Goal: Task Accomplishment & Management: Manage account settings

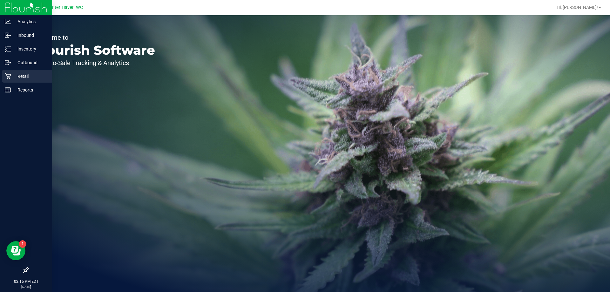
click at [24, 74] on p "Retail" at bounding box center [30, 76] width 38 height 8
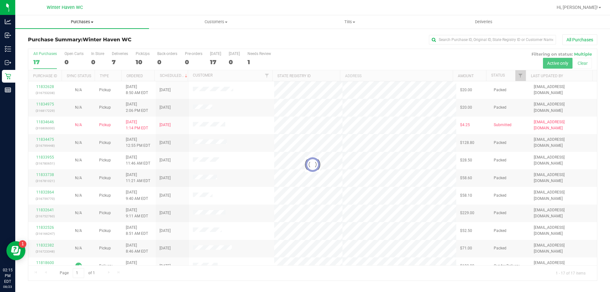
click at [93, 23] on span "Purchases" at bounding box center [82, 22] width 134 height 6
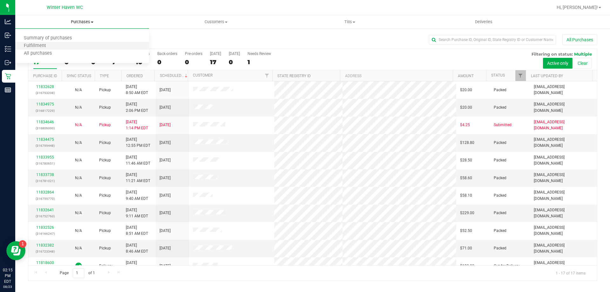
click at [55, 45] on li "Fulfillment" at bounding box center [82, 46] width 134 height 8
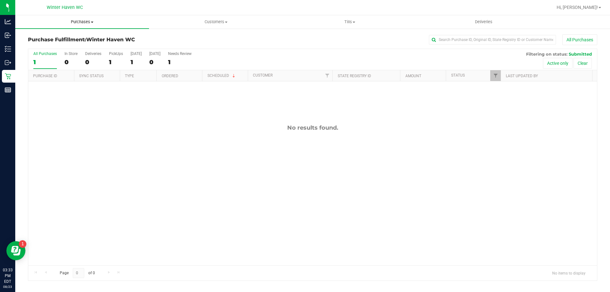
click at [81, 24] on span "Purchases" at bounding box center [82, 22] width 134 height 6
click at [58, 46] on li "Fulfillment" at bounding box center [82, 46] width 134 height 8
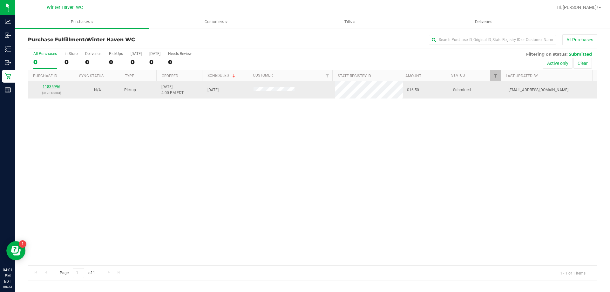
click at [57, 88] on link "11835996" at bounding box center [52, 87] width 18 height 4
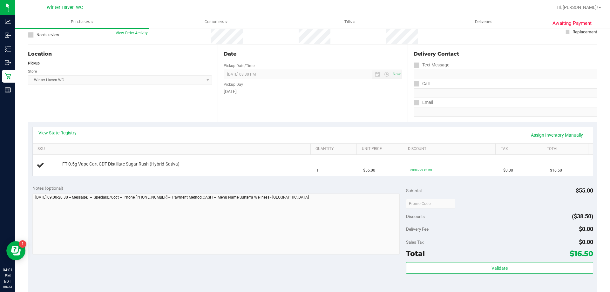
scroll to position [64, 0]
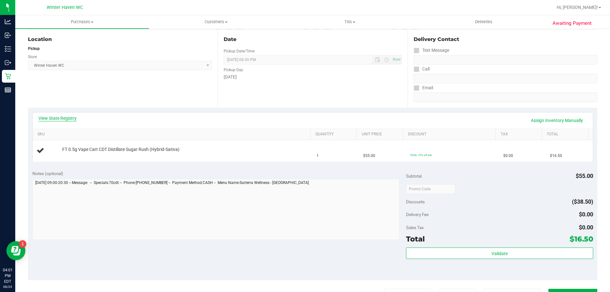
click at [49, 118] on link "View State Registry" at bounding box center [57, 118] width 38 height 6
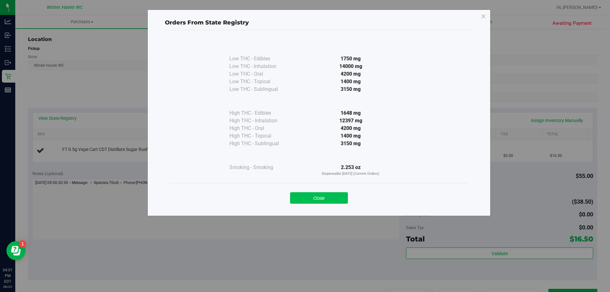
click at [319, 202] on button "Close" at bounding box center [319, 197] width 58 height 11
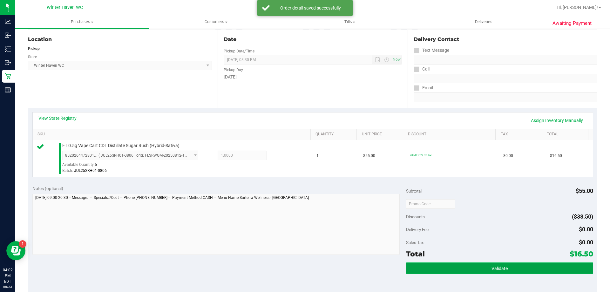
click at [495, 269] on span "Validate" at bounding box center [500, 268] width 16 height 5
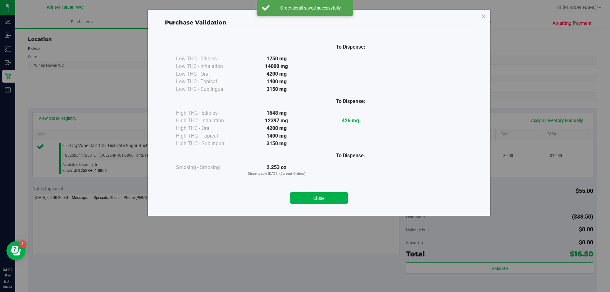
click at [321, 191] on div "Close" at bounding box center [319, 196] width 289 height 16
click at [321, 196] on button "Close" at bounding box center [319, 197] width 58 height 11
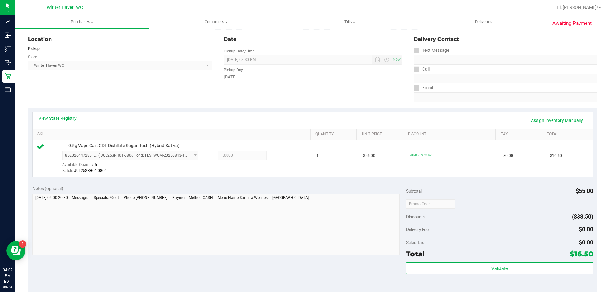
scroll to position [159, 0]
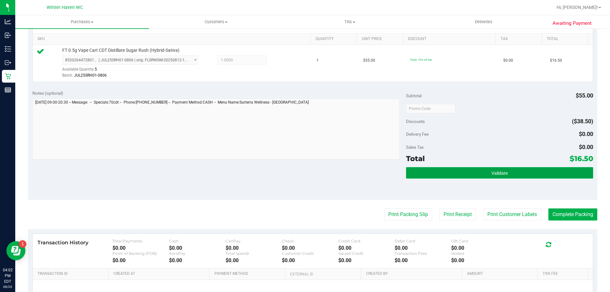
click at [474, 173] on button "Validate" at bounding box center [499, 172] width 187 height 11
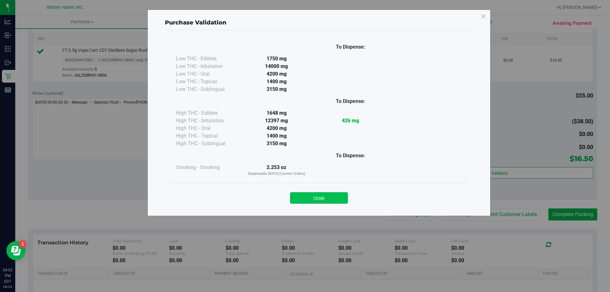
click at [320, 195] on button "Close" at bounding box center [319, 197] width 58 height 11
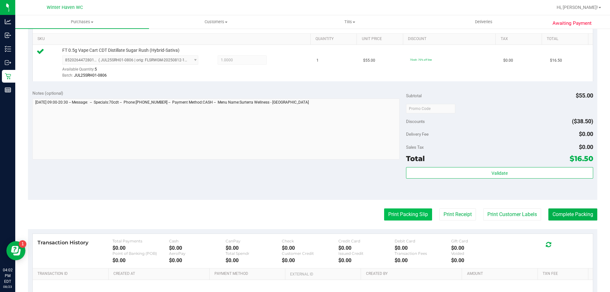
click at [411, 216] on button "Print Packing Slip" at bounding box center [408, 215] width 48 height 12
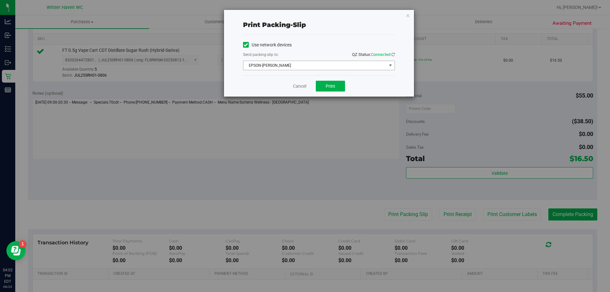
click at [337, 67] on span "EPSON-JAMES BUCHANAN" at bounding box center [315, 65] width 143 height 9
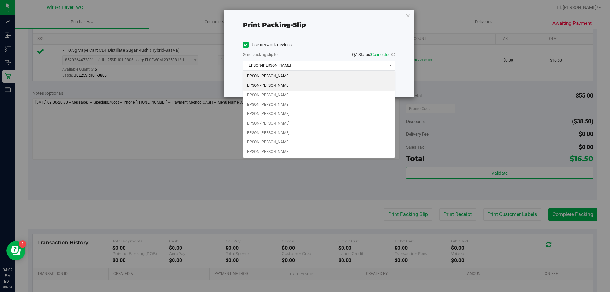
click at [291, 86] on li "EPSON-JAMES-BROWN" at bounding box center [319, 86] width 151 height 10
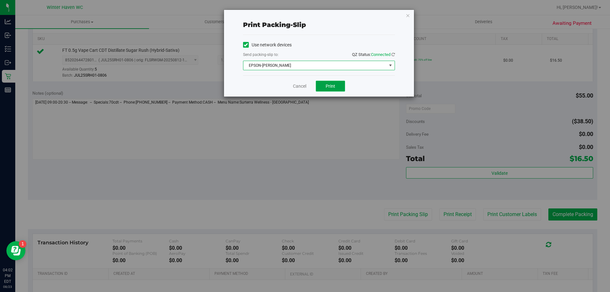
click at [329, 86] on span "Print" at bounding box center [331, 86] width 10 height 5
click at [298, 87] on link "Cancel" at bounding box center [299, 86] width 13 height 7
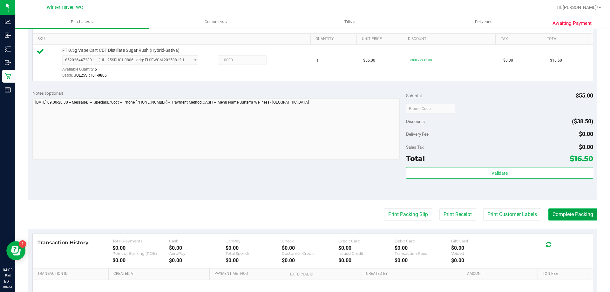
click at [575, 213] on button "Complete Packing" at bounding box center [573, 215] width 49 height 12
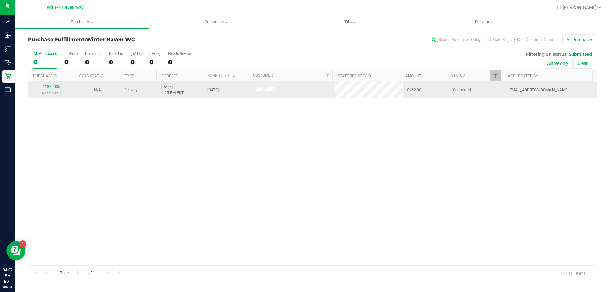
click at [49, 89] on link "11836035" at bounding box center [52, 87] width 18 height 4
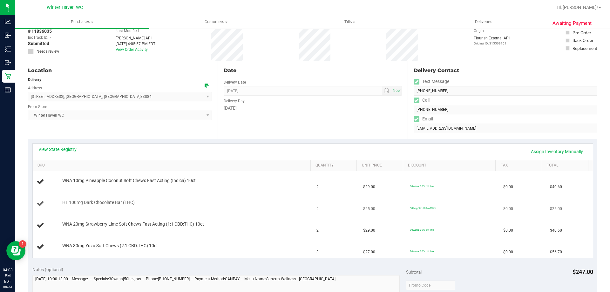
scroll to position [32, 0]
click at [65, 150] on link "View State Registry" at bounding box center [57, 150] width 38 height 6
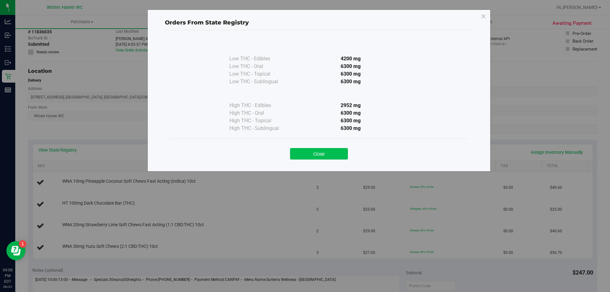
click at [340, 151] on button "Close" at bounding box center [319, 153] width 58 height 11
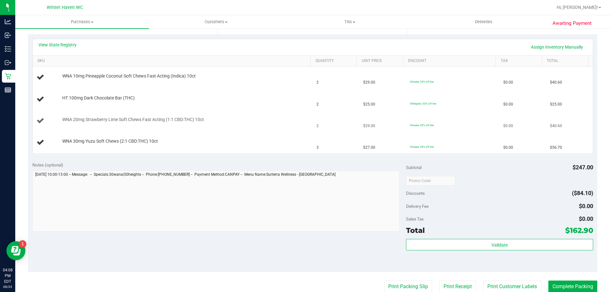
scroll to position [95, 0]
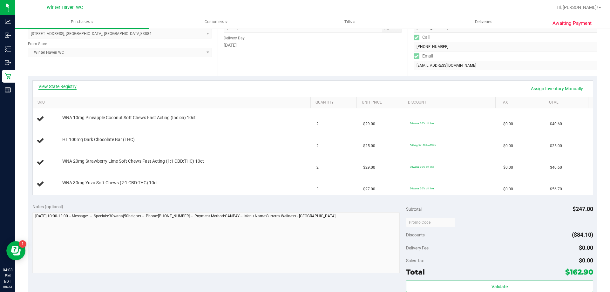
click at [52, 87] on link "View State Registry" at bounding box center [57, 86] width 38 height 6
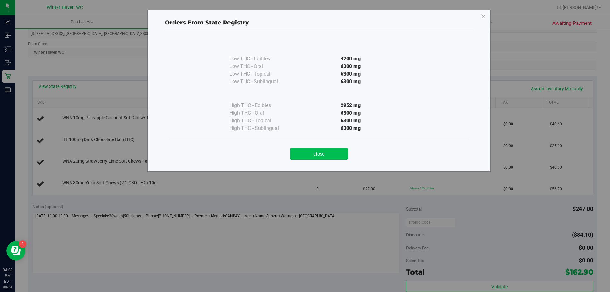
click at [326, 153] on button "Close" at bounding box center [319, 153] width 58 height 11
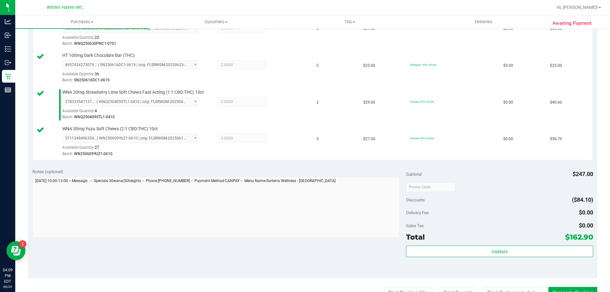
scroll to position [223, 0]
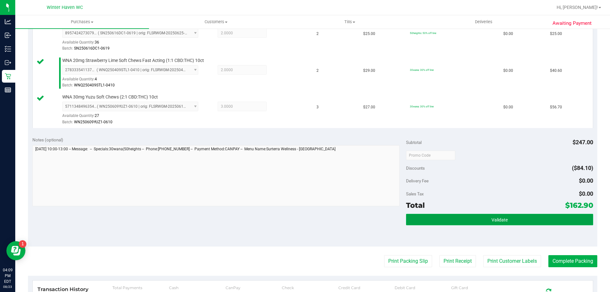
click at [438, 224] on button "Validate" at bounding box center [499, 219] width 187 height 11
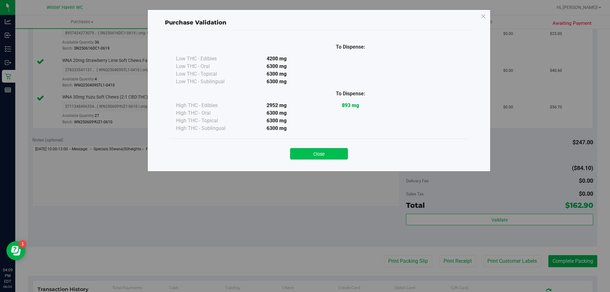
click at [322, 158] on button "Close" at bounding box center [319, 153] width 58 height 11
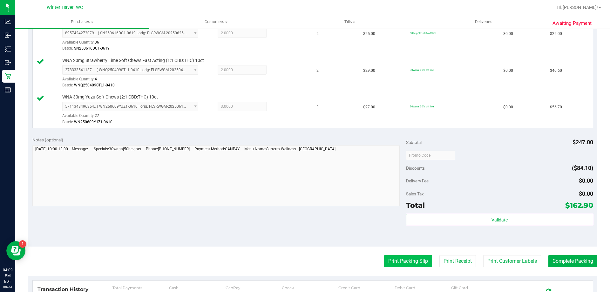
click at [423, 263] on button "Print Packing Slip" at bounding box center [408, 261] width 48 height 12
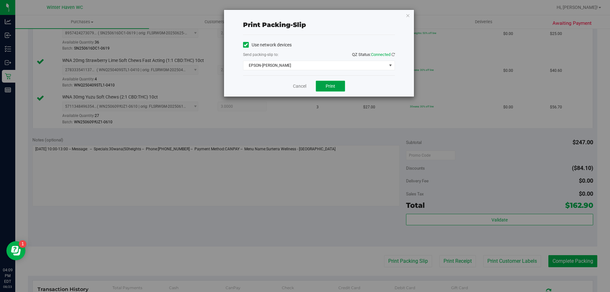
click at [337, 86] on button "Print" at bounding box center [330, 86] width 29 height 11
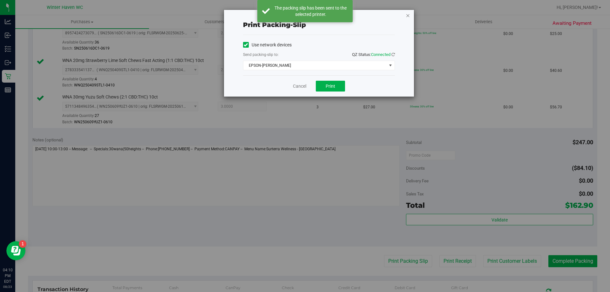
click at [409, 17] on icon "button" at bounding box center [408, 15] width 4 height 8
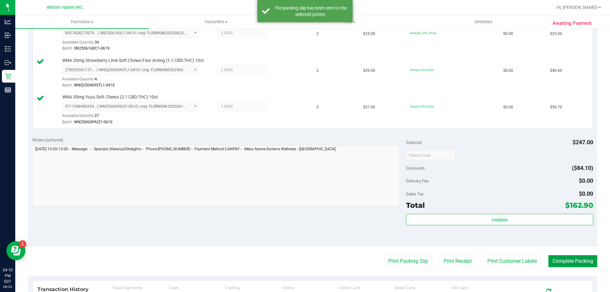
click at [572, 259] on button "Complete Packing" at bounding box center [573, 261] width 49 height 12
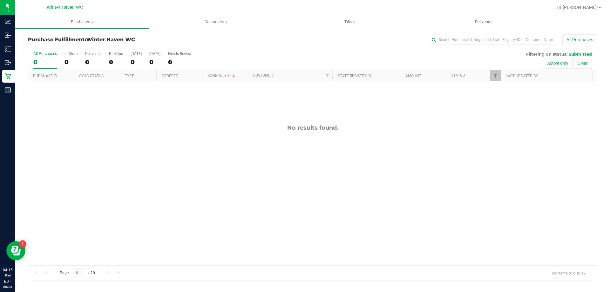
drag, startPoint x: 336, startPoint y: 129, endPoint x: 283, endPoint y: 133, distance: 53.6
click at [283, 133] on div "No results found." at bounding box center [312, 194] width 569 height 227
click at [280, 143] on div "No results found." at bounding box center [312, 194] width 569 height 227
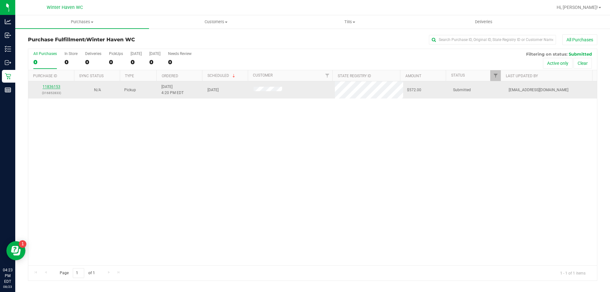
click at [59, 87] on link "11836153" at bounding box center [52, 87] width 18 height 4
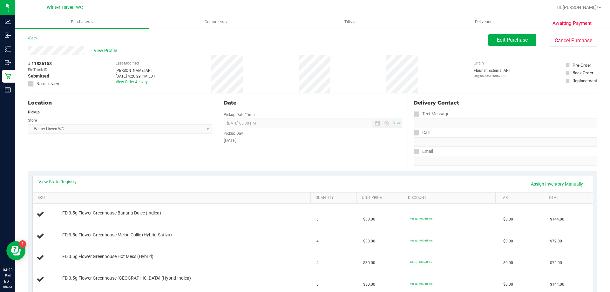
click at [69, 175] on div "View State Registry Assign Inventory Manually SKU Quantity Unit Price Discount …" at bounding box center [313, 254] width 570 height 167
click at [69, 180] on link "View State Registry" at bounding box center [57, 182] width 38 height 6
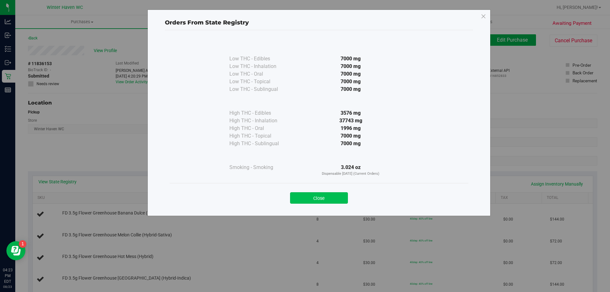
click at [341, 200] on button "Close" at bounding box center [319, 197] width 58 height 11
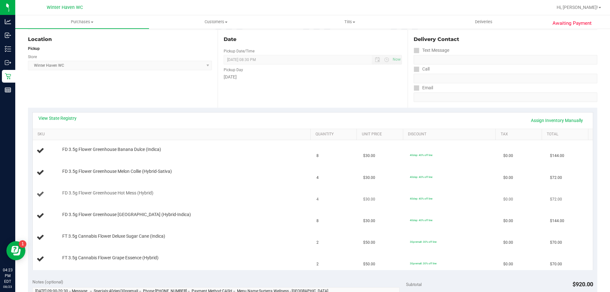
scroll to position [95, 0]
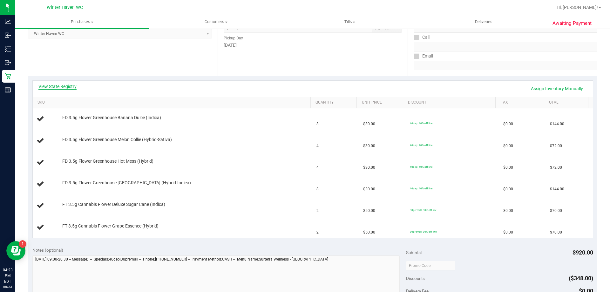
click at [57, 85] on link "View State Registry" at bounding box center [57, 86] width 38 height 6
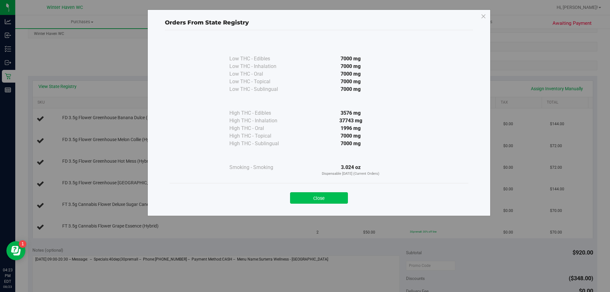
click at [300, 198] on button "Close" at bounding box center [319, 197] width 58 height 11
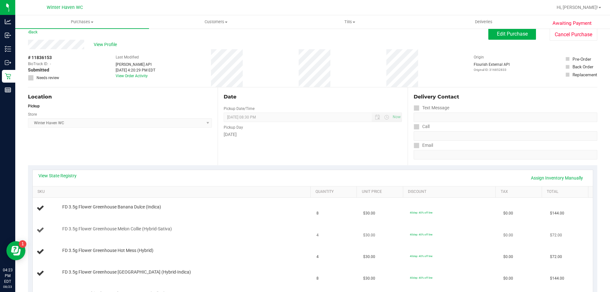
scroll to position [0, 0]
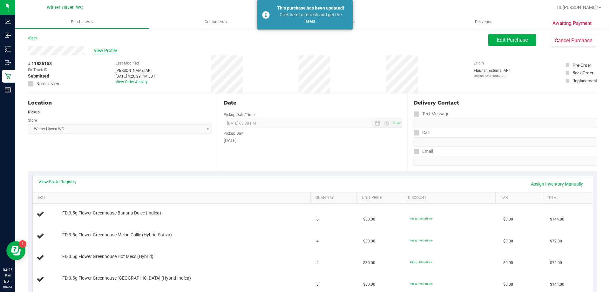
click at [113, 50] on span "View Profile" at bounding box center [106, 50] width 25 height 7
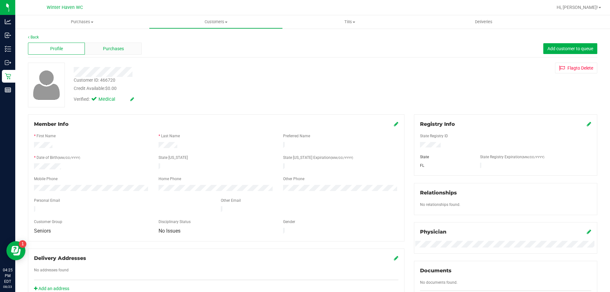
click at [113, 49] on span "Purchases" at bounding box center [113, 48] width 21 height 7
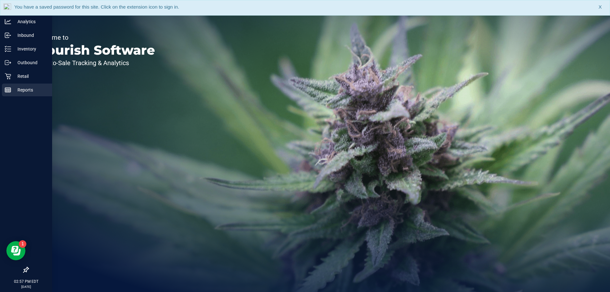
click at [20, 90] on p "Reports" at bounding box center [30, 90] width 38 height 8
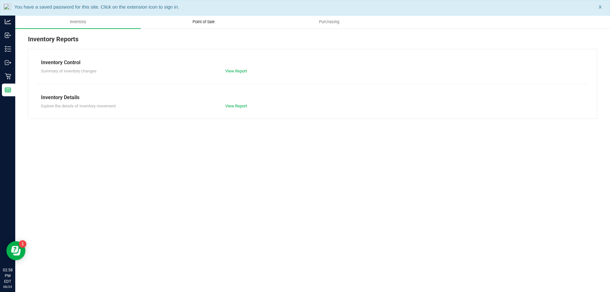
click at [209, 25] on uib-tab-heading "Point of Sale" at bounding box center [203, 22] width 125 height 13
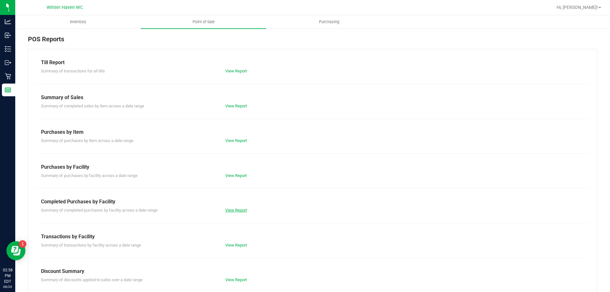
click at [233, 210] on link "View Report" at bounding box center [236, 210] width 22 height 5
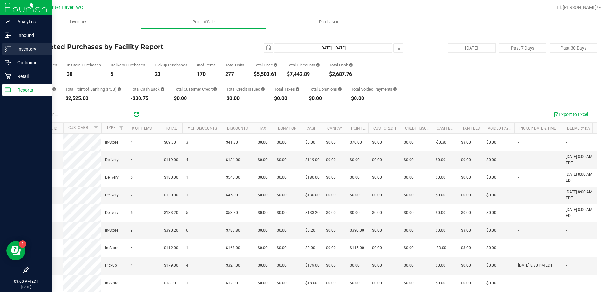
click at [19, 50] on p "Inventory" at bounding box center [30, 49] width 38 height 8
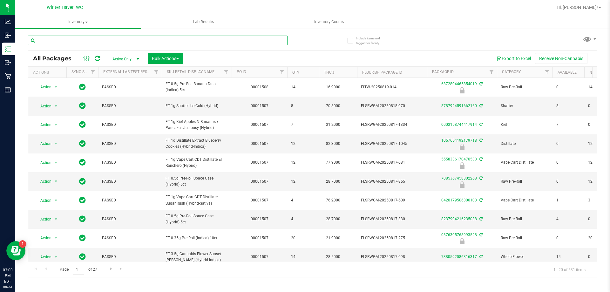
click at [131, 41] on input "text" at bounding box center [158, 41] width 260 height 10
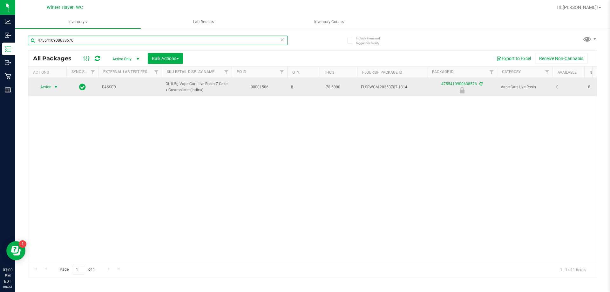
type input "4755410900638576"
click at [52, 87] on span "Action" at bounding box center [43, 87] width 17 height 9
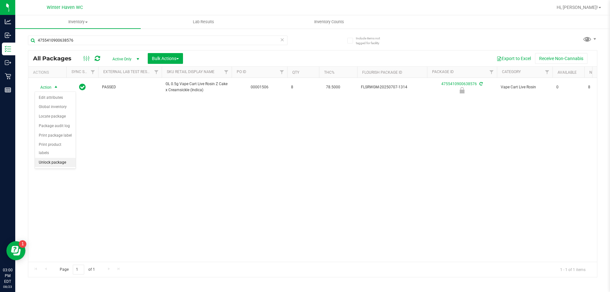
click at [46, 158] on li "Unlock package" at bounding box center [55, 163] width 41 height 10
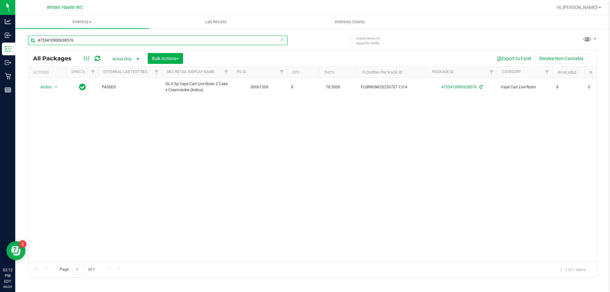
drag, startPoint x: 104, startPoint y: 37, endPoint x: 104, endPoint y: 44, distance: 7.6
click at [104, 44] on input "4755410900638576" at bounding box center [158, 41] width 260 height 10
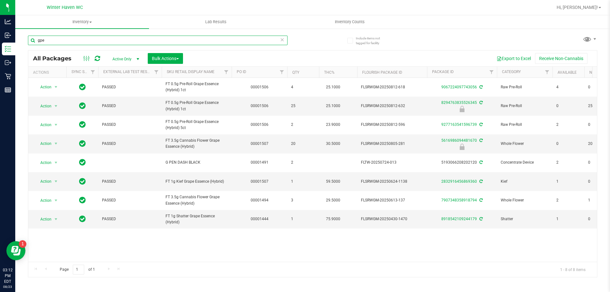
type input "gpe"
click at [83, 38] on input "gpe" at bounding box center [158, 41] width 260 height 10
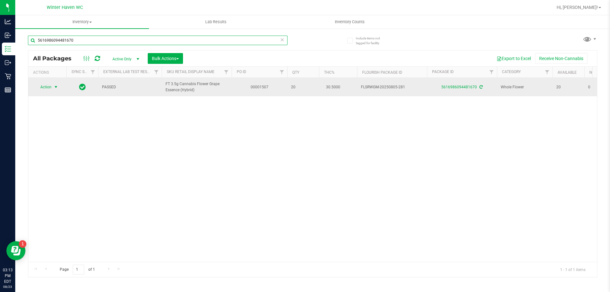
type input "5616986094481670"
click at [48, 87] on span "Action" at bounding box center [43, 87] width 17 height 9
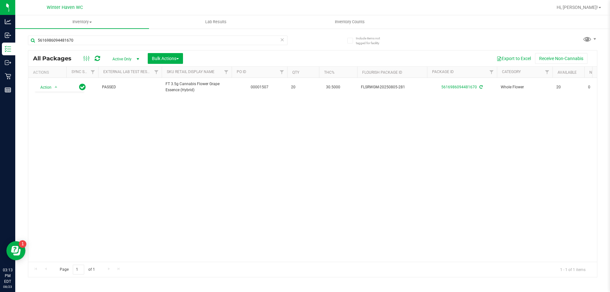
click at [118, 156] on div "Action Action Adjust qty Create package Edit attributes Global inventory Locate…" at bounding box center [312, 170] width 569 height 184
click at [356, 21] on span "Inventory Counts" at bounding box center [349, 22] width 47 height 6
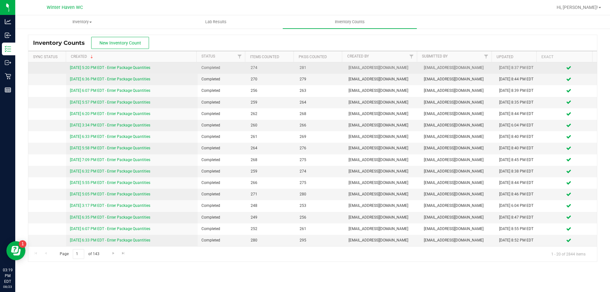
click at [91, 67] on link "[DATE] 5:20 PM EDT - Enter Package Quantities" at bounding box center [110, 67] width 80 height 4
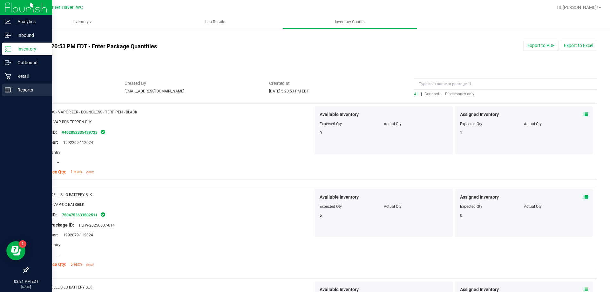
click at [19, 92] on p "Reports" at bounding box center [30, 90] width 38 height 8
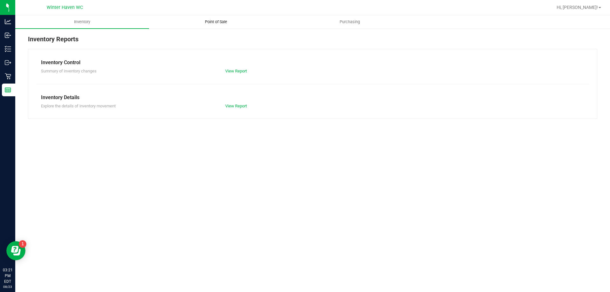
click at [216, 22] on span "Point of Sale" at bounding box center [215, 22] width 39 height 6
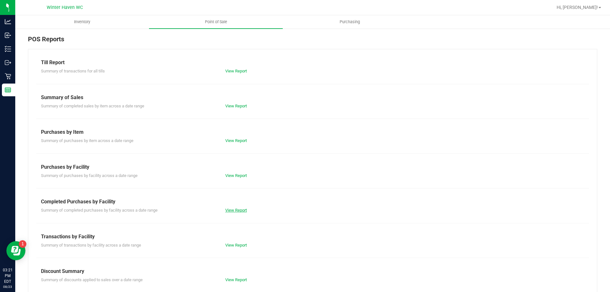
click at [241, 212] on div "View Report" at bounding box center [267, 210] width 92 height 6
click at [241, 212] on link "View Report" at bounding box center [236, 210] width 22 height 5
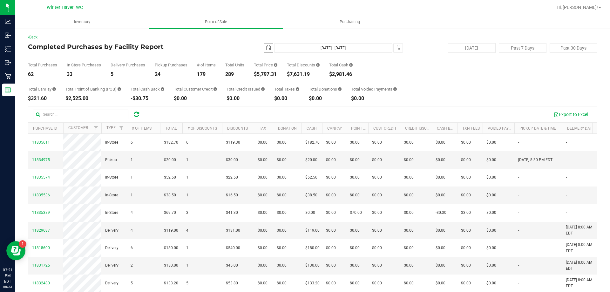
click at [267, 47] on span "select" at bounding box center [268, 47] width 5 height 5
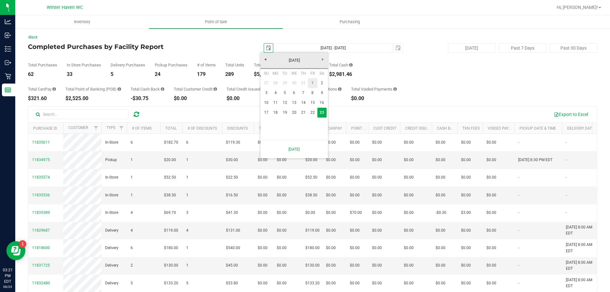
click at [310, 84] on link "1" at bounding box center [312, 83] width 9 height 10
type input "[DATE]"
type input "[DATE] - [DATE]"
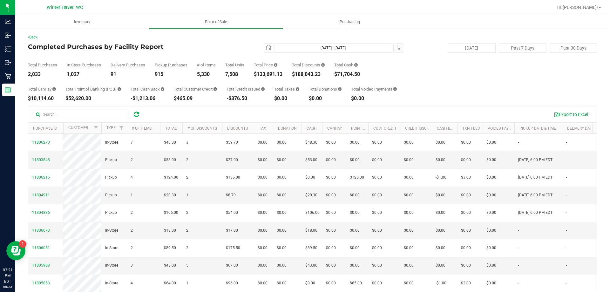
drag, startPoint x: 286, startPoint y: 71, endPoint x: 255, endPoint y: 76, distance: 31.6
click at [255, 76] on div "Total Purchases 2,033 In Store Purchases 1,027 Delivery Purchases 91 Pickup Pur…" at bounding box center [313, 65] width 570 height 24
click at [426, 82] on div "Total CanPay $10,114.60 Total Point of Banking (POB) $52,620.00 Total Cash Back…" at bounding box center [313, 89] width 570 height 24
click at [264, 47] on span "select" at bounding box center [268, 48] width 9 height 9
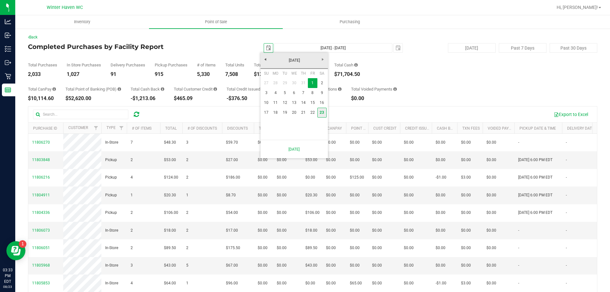
click at [320, 113] on link "23" at bounding box center [322, 113] width 9 height 10
type input "[DATE]"
type input "[DATE] - [DATE]"
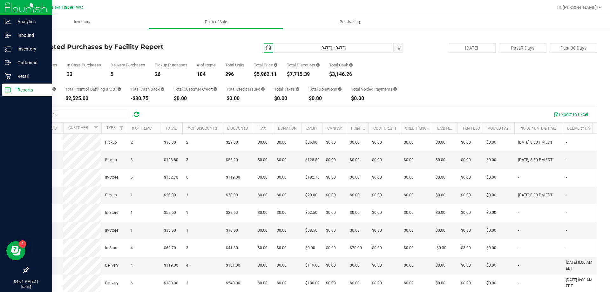
click at [22, 91] on p "Reports" at bounding box center [30, 90] width 38 height 8
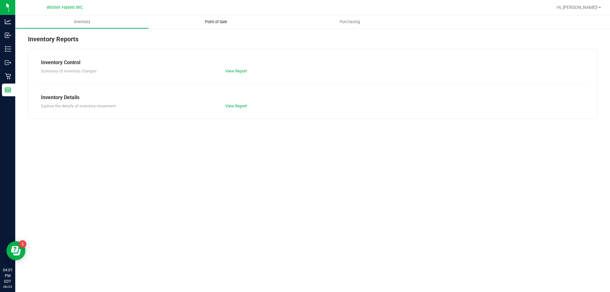
click at [219, 21] on span "Point of Sale" at bounding box center [215, 22] width 39 height 6
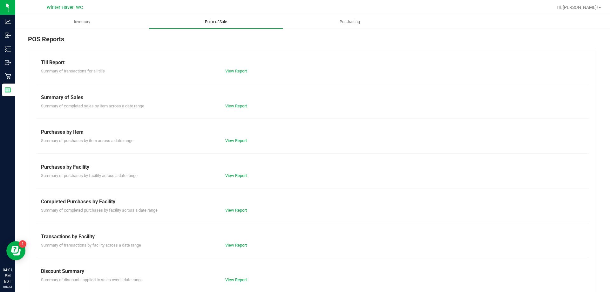
click at [219, 21] on span "Point of Sale" at bounding box center [215, 22] width 39 height 6
click at [241, 210] on link "View Report" at bounding box center [236, 210] width 22 height 5
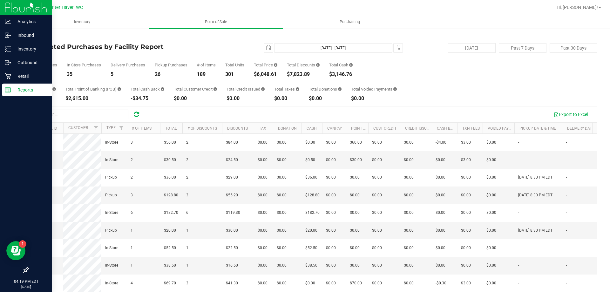
click at [27, 89] on p "Reports" at bounding box center [30, 90] width 38 height 8
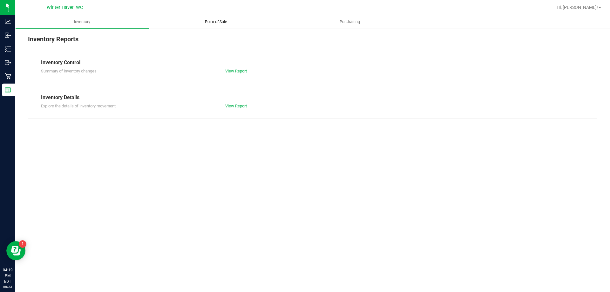
click at [221, 21] on span "Point of Sale" at bounding box center [215, 22] width 39 height 6
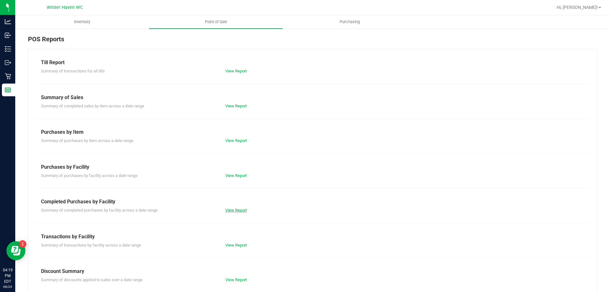
click at [241, 212] on link "View Report" at bounding box center [236, 210] width 22 height 5
